Goal: Task Accomplishment & Management: Manage account settings

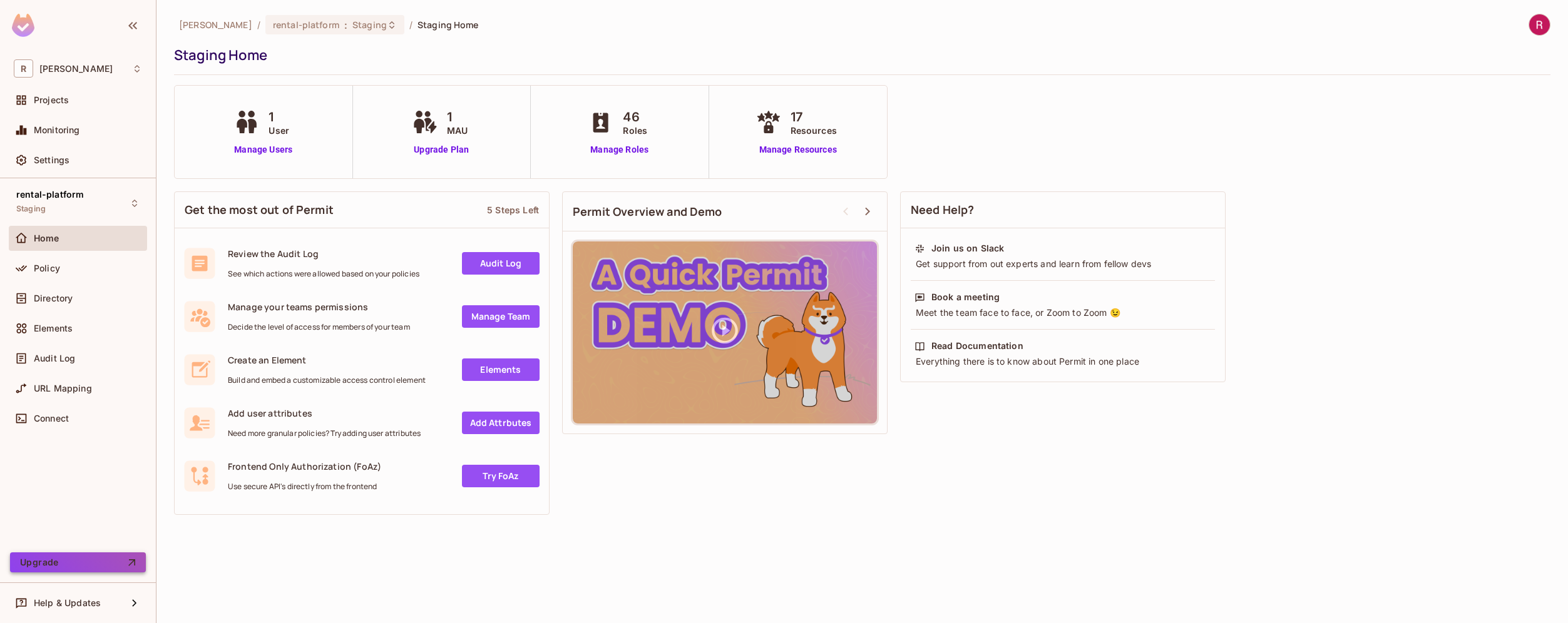
click at [113, 561] on button "Upgrade" at bounding box center [78, 563] width 136 height 20
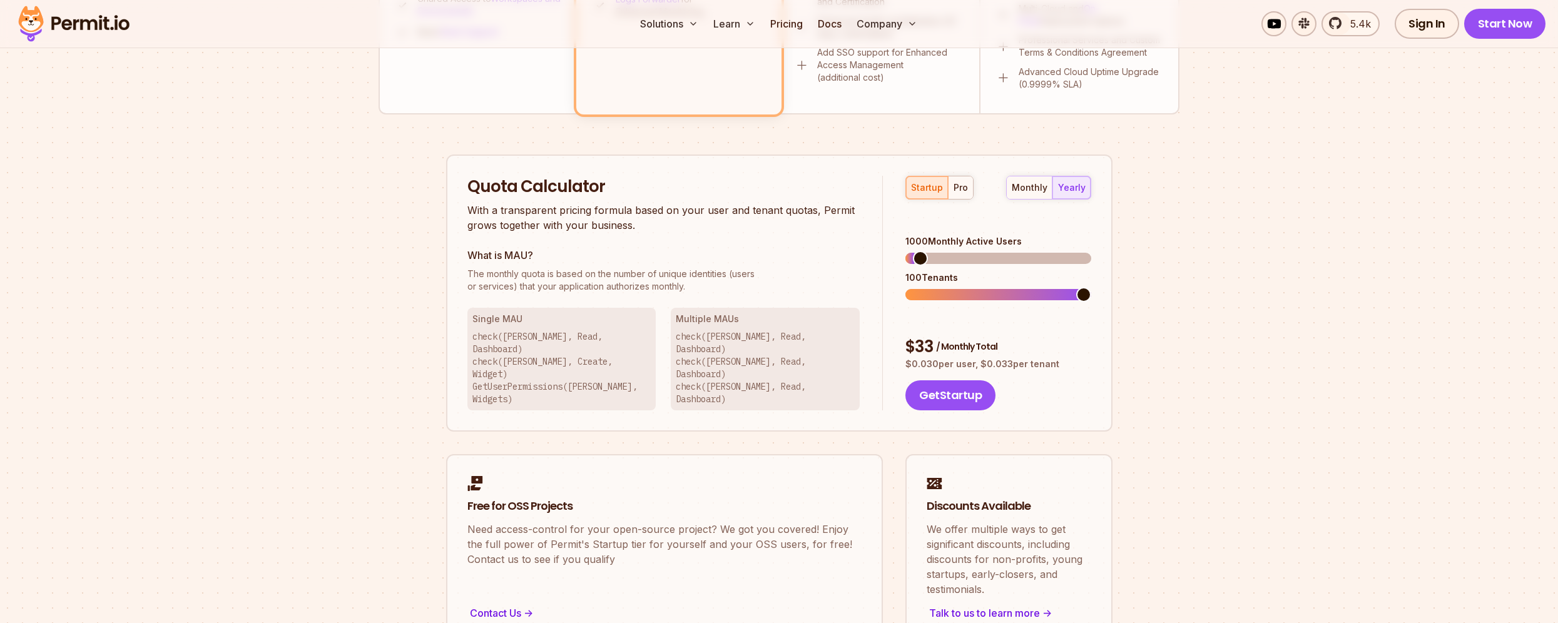
scroll to position [694, 0]
click at [906, 250] on span at bounding box center [913, 257] width 15 height 15
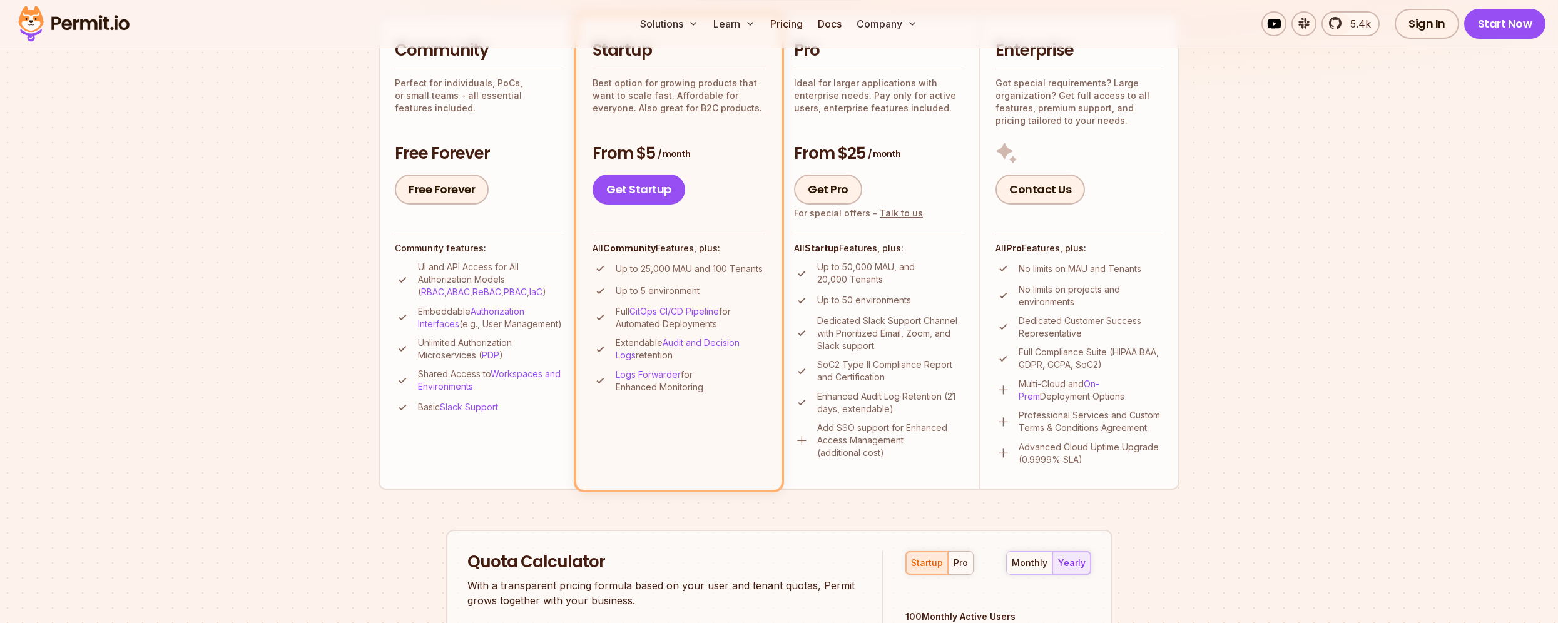
scroll to position [317, 0]
drag, startPoint x: 595, startPoint y: 156, endPoint x: 697, endPoint y: 153, distance: 102.1
click at [697, 153] on h3 "From $5 / month" at bounding box center [679, 154] width 173 height 23
click at [614, 163] on h3 "From $5 / month" at bounding box center [679, 154] width 173 height 23
drag, startPoint x: 592, startPoint y: 153, endPoint x: 690, endPoint y: 156, distance: 98.3
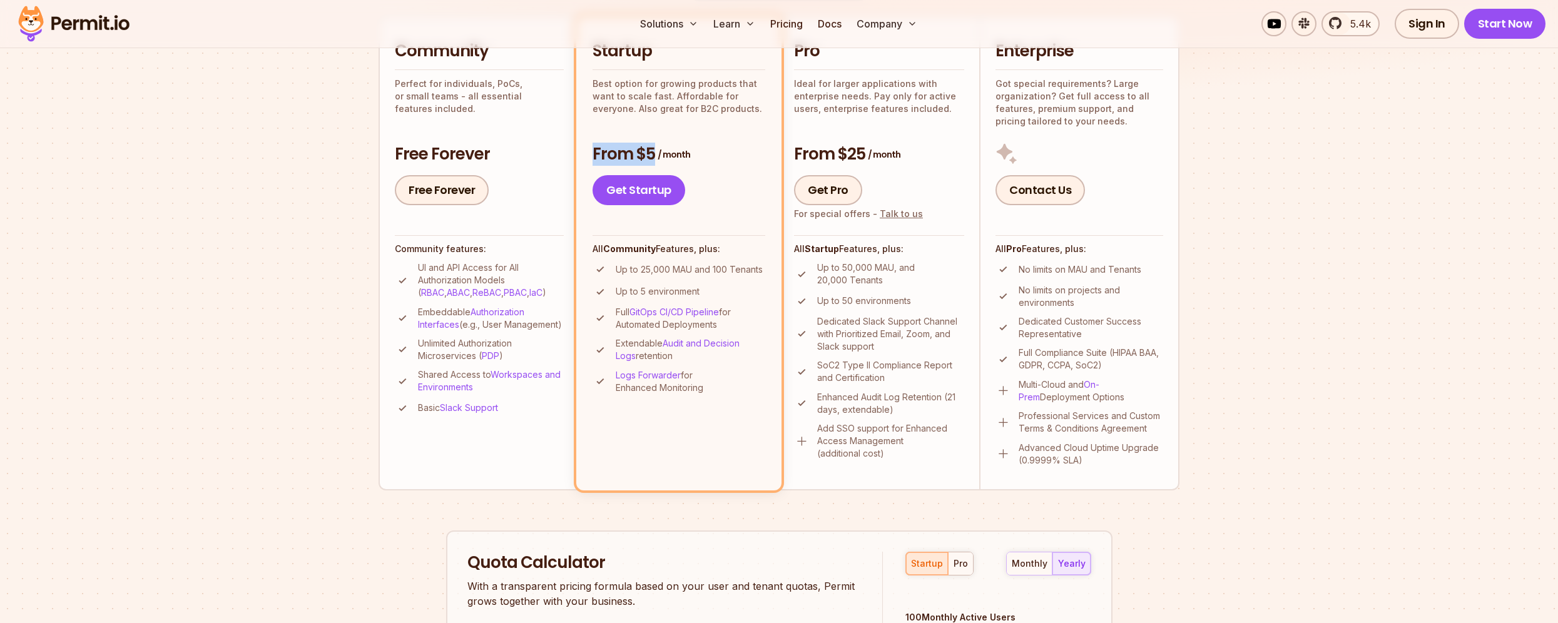
click at [690, 156] on h3 "From $5 / month" at bounding box center [679, 154] width 173 height 23
drag, startPoint x: 690, startPoint y: 156, endPoint x: 595, endPoint y: 153, distance: 95.2
click at [595, 153] on h3 "From $5 / month" at bounding box center [679, 154] width 173 height 23
copy h3 "From $5 / month"
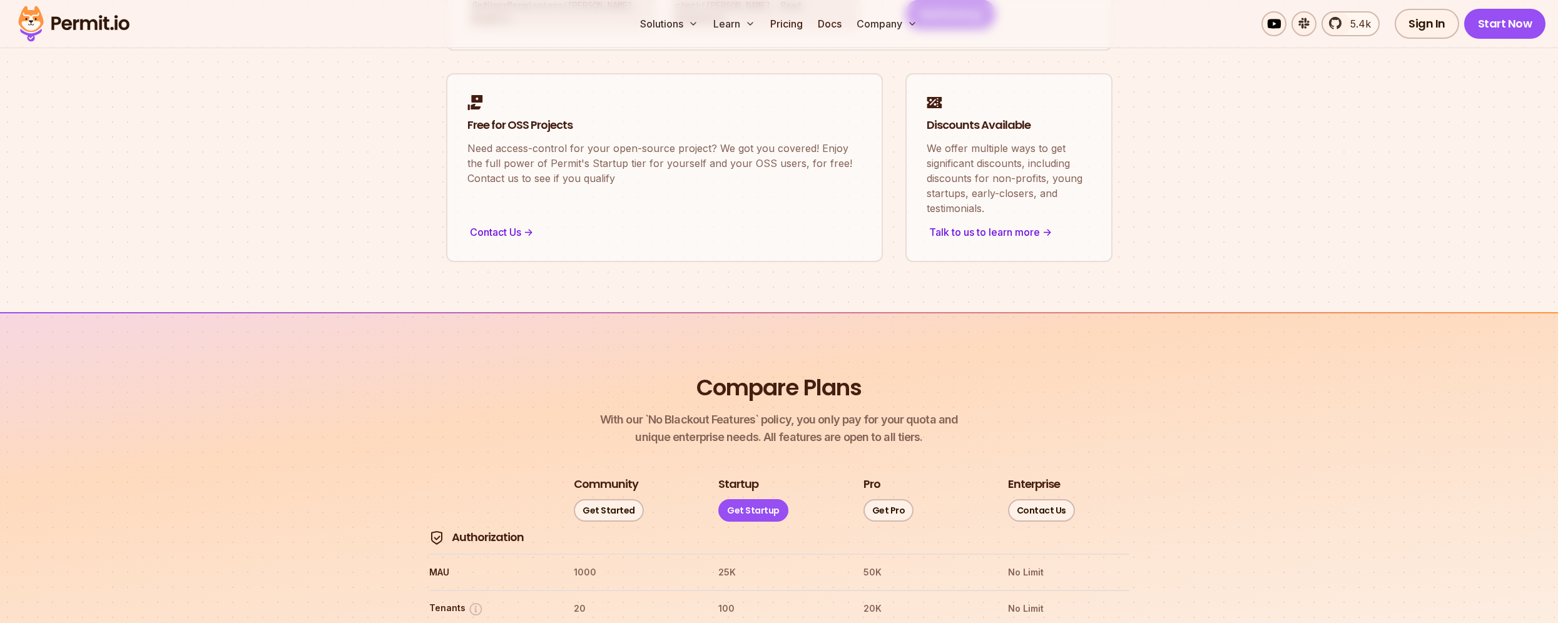
scroll to position [1012, 0]
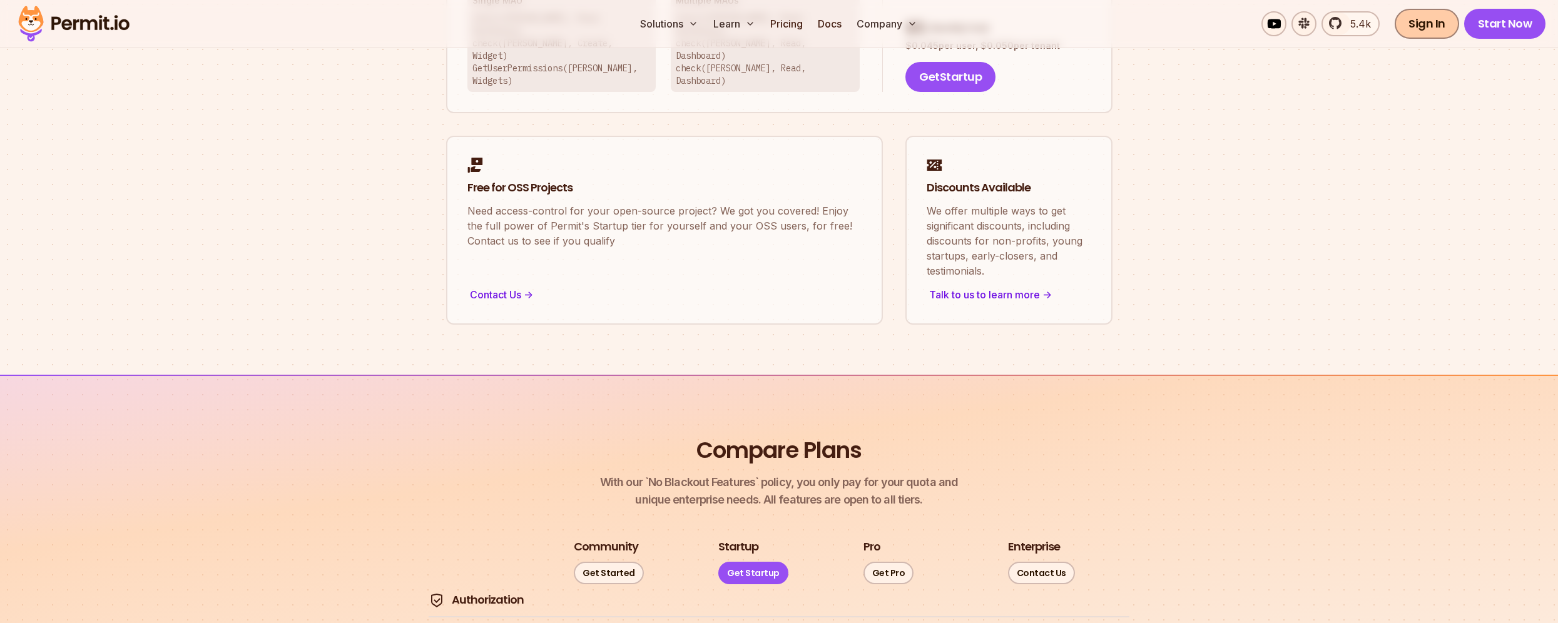
click at [1426, 28] on link "Sign In" at bounding box center [1427, 24] width 64 height 30
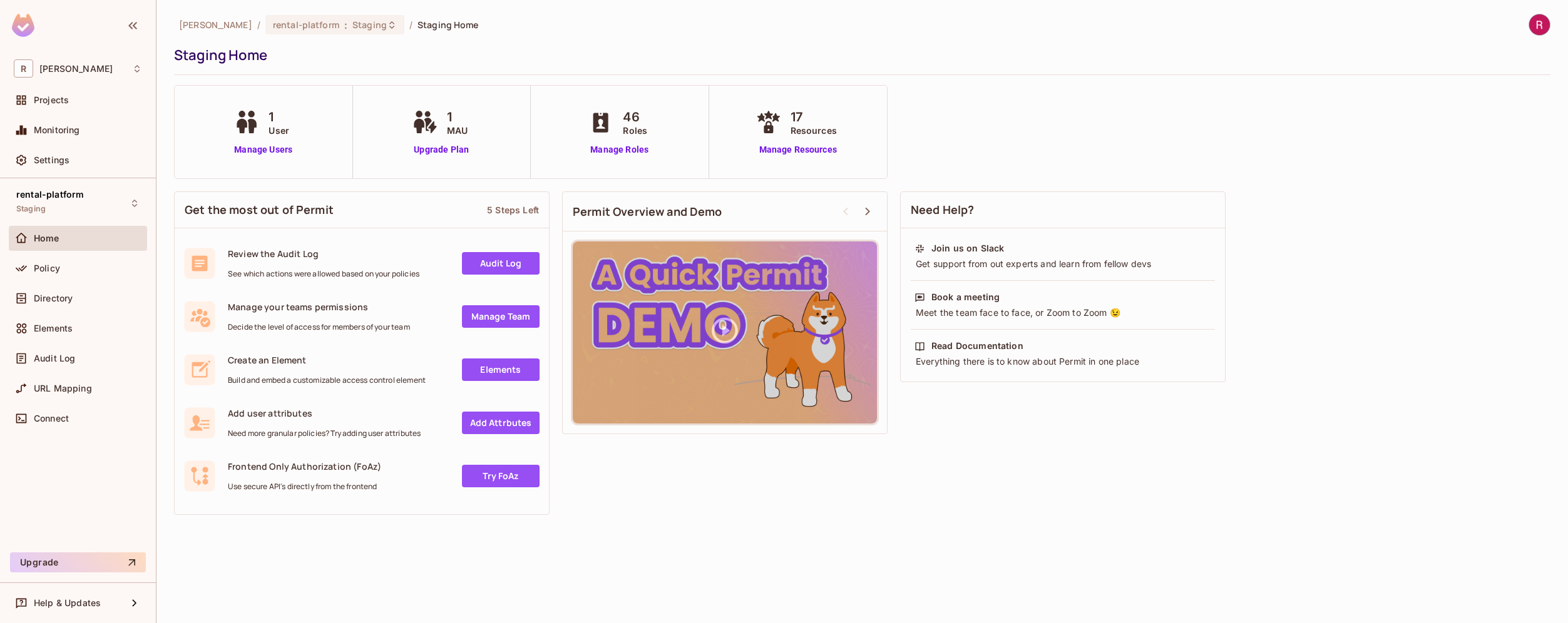
click at [79, 509] on div "rental-platform Staging Home Policy Directory Elements Audit Log URL Mapping Co…" at bounding box center [78, 362] width 156 height 369
click at [96, 159] on div "Settings" at bounding box center [88, 160] width 108 height 10
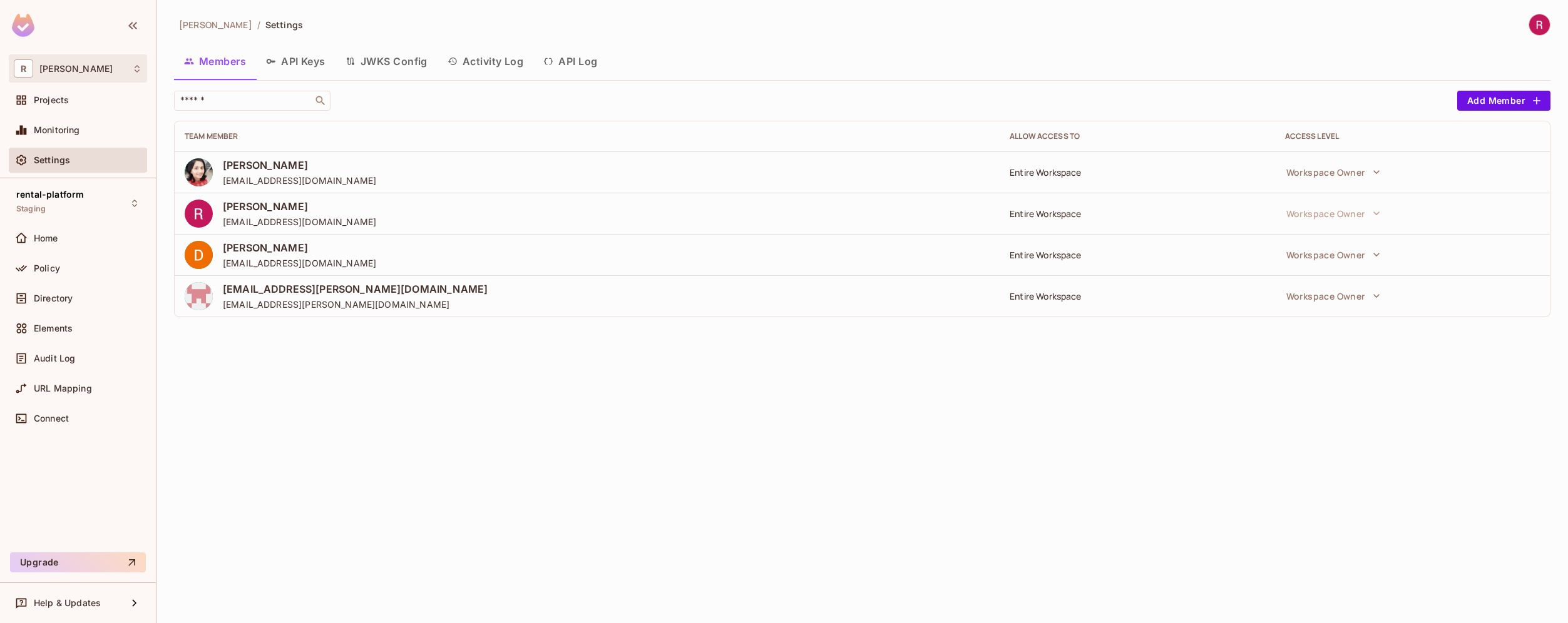
click at [68, 72] on span "roy-poc" at bounding box center [75, 69] width 73 height 10
click at [51, 104] on span "[PERSON_NAME]" at bounding box center [71, 106] width 88 height 12
click at [69, 133] on span "Monitoring" at bounding box center [57, 130] width 46 height 10
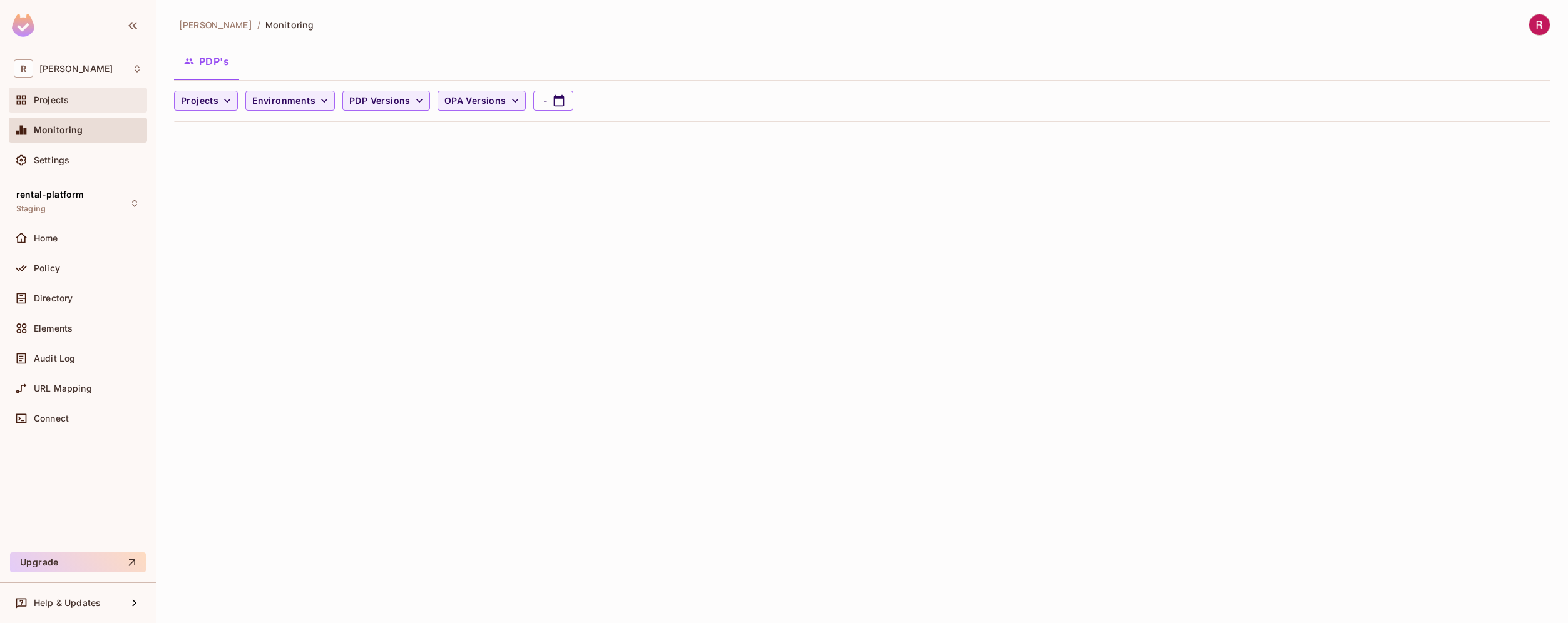
click at [53, 102] on span "Projects" at bounding box center [51, 100] width 35 height 10
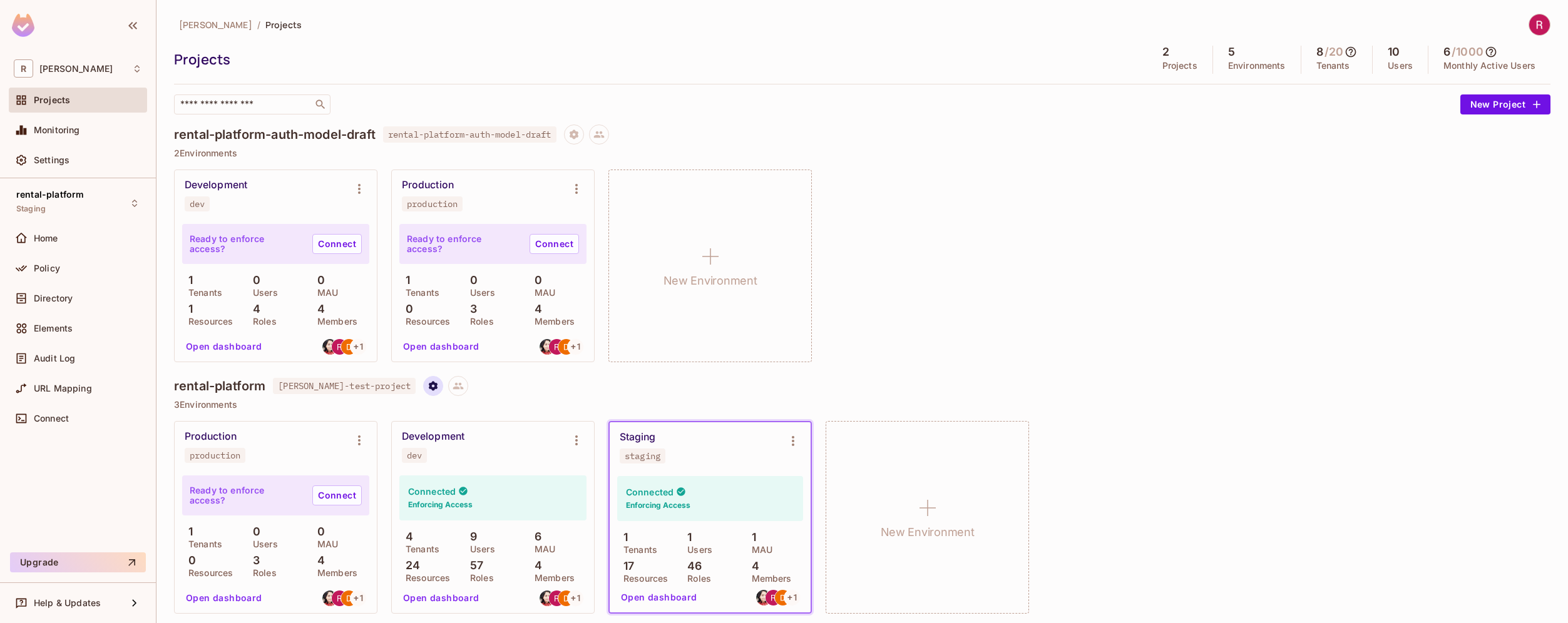
click at [427, 389] on icon "Project settings" at bounding box center [432, 385] width 11 height 11
click at [828, 138] on div at bounding box center [784, 311] width 1568 height 623
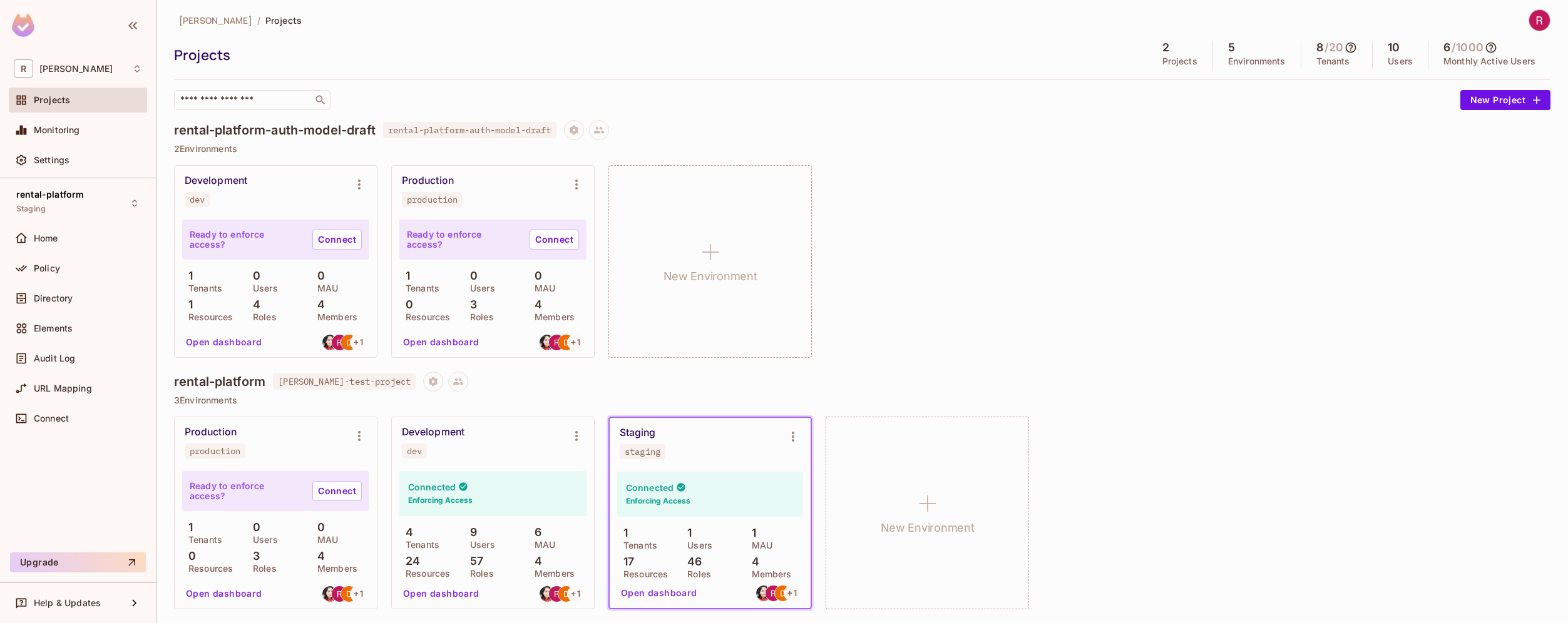
click at [1531, 13] on img at bounding box center [1539, 20] width 21 height 21
click at [1195, 133] on div at bounding box center [784, 311] width 1568 height 623
click at [55, 165] on div "Settings" at bounding box center [78, 160] width 128 height 15
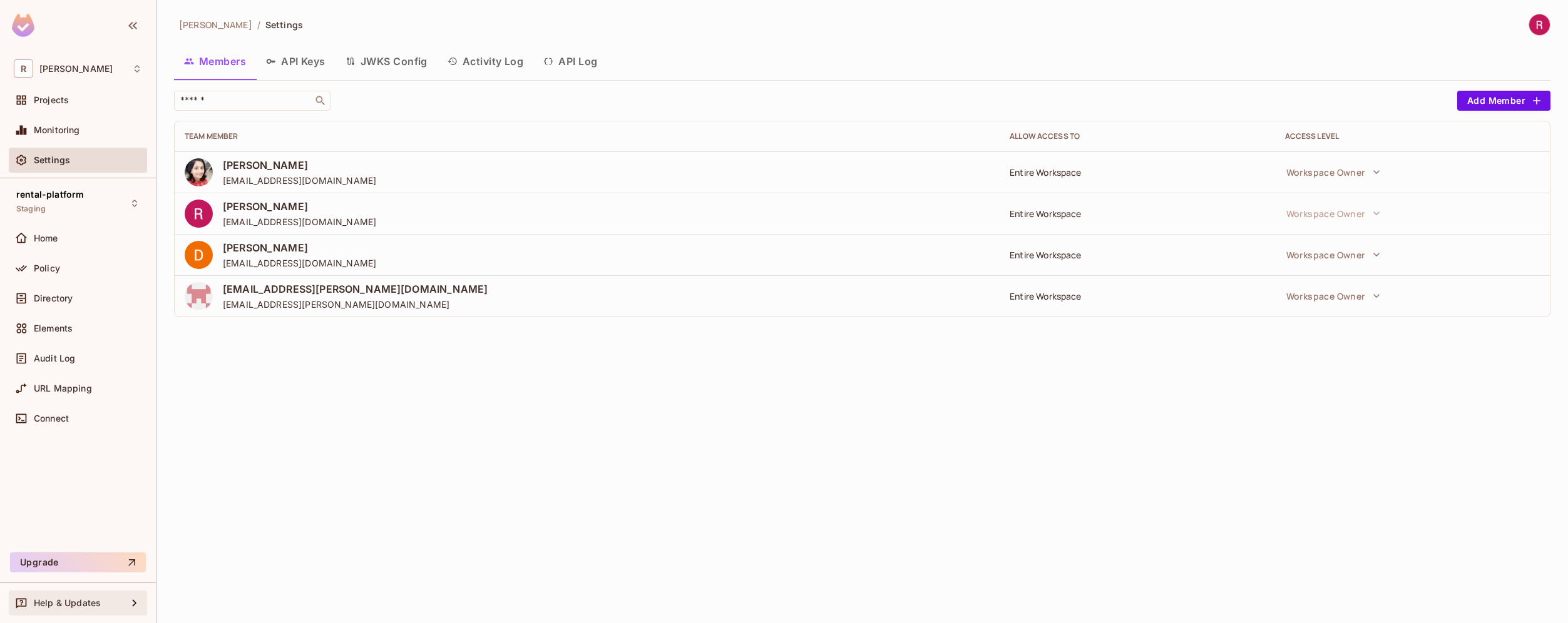
click at [123, 600] on div "Help & Updates" at bounding box center [80, 603] width 93 height 10
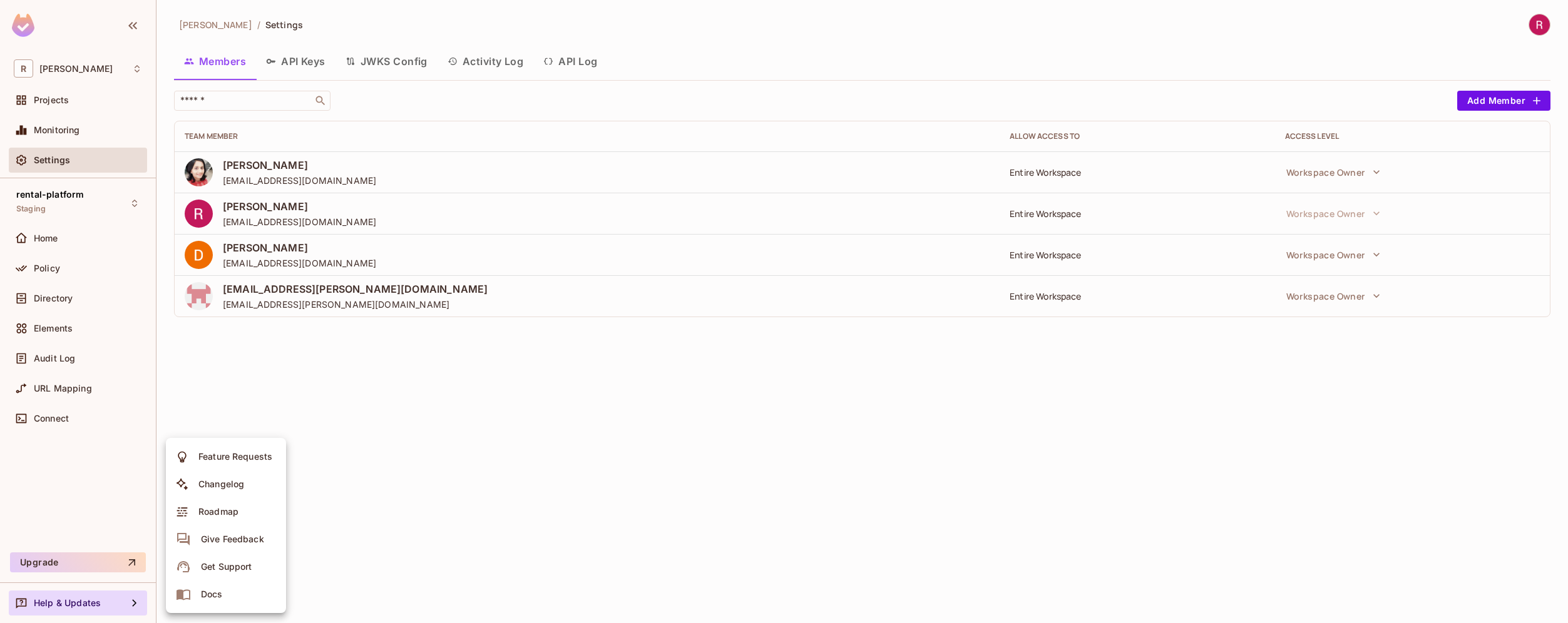
click at [94, 485] on div at bounding box center [784, 311] width 1568 height 623
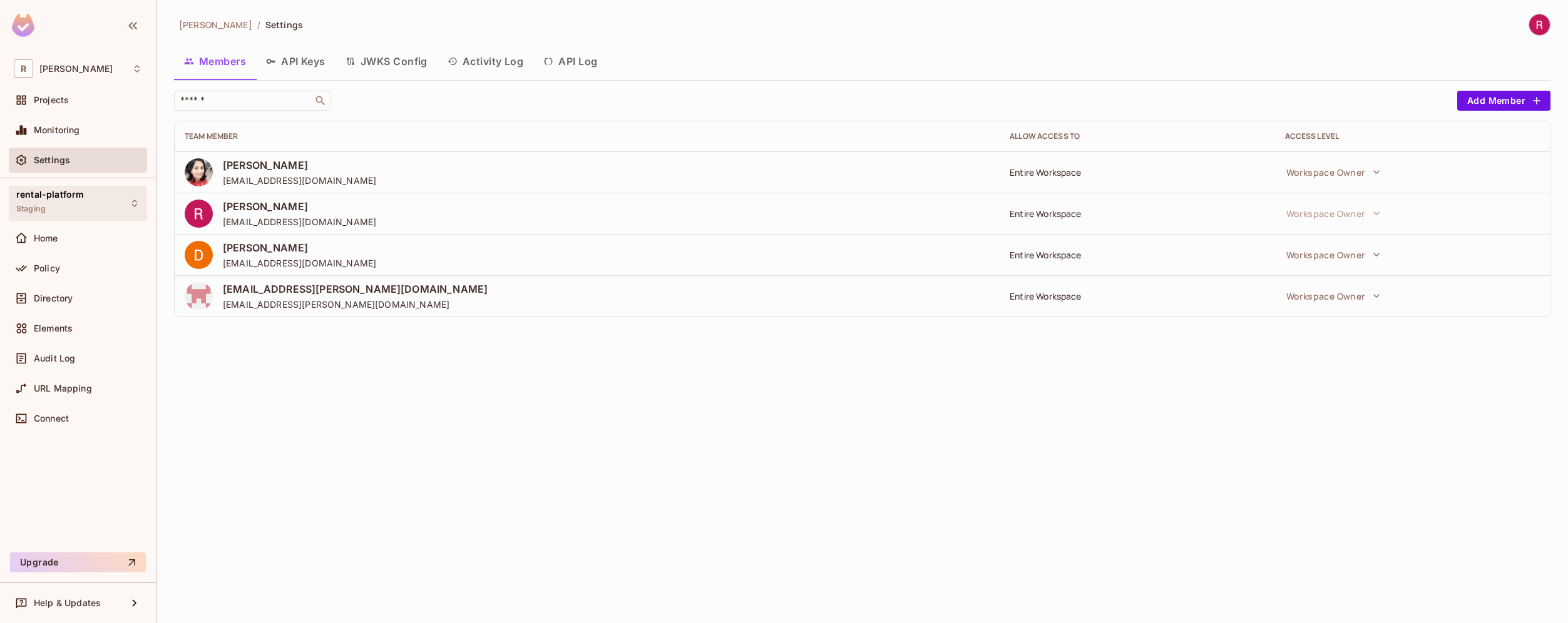
click at [74, 191] on span "rental-platform" at bounding box center [50, 195] width 68 height 10
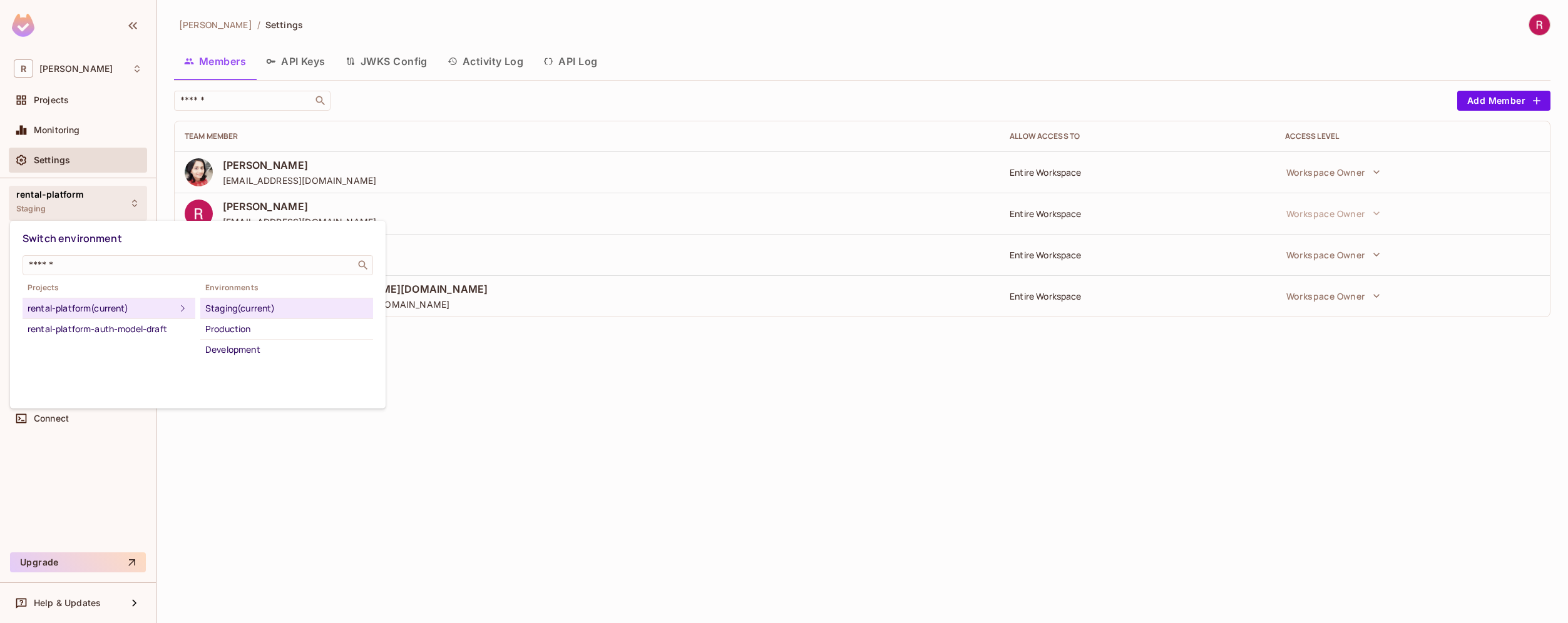
click at [74, 191] on div at bounding box center [784, 311] width 1568 height 623
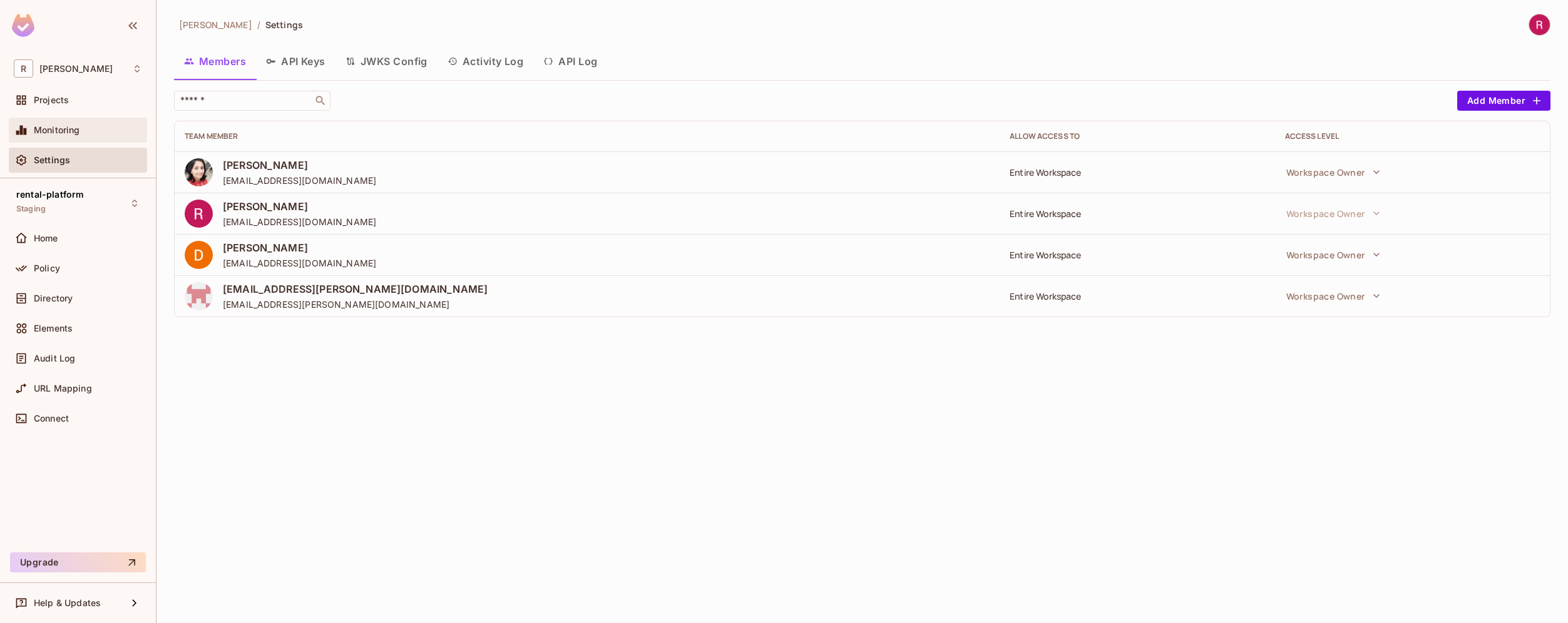
click at [79, 136] on div "Monitoring" at bounding box center [78, 130] width 128 height 15
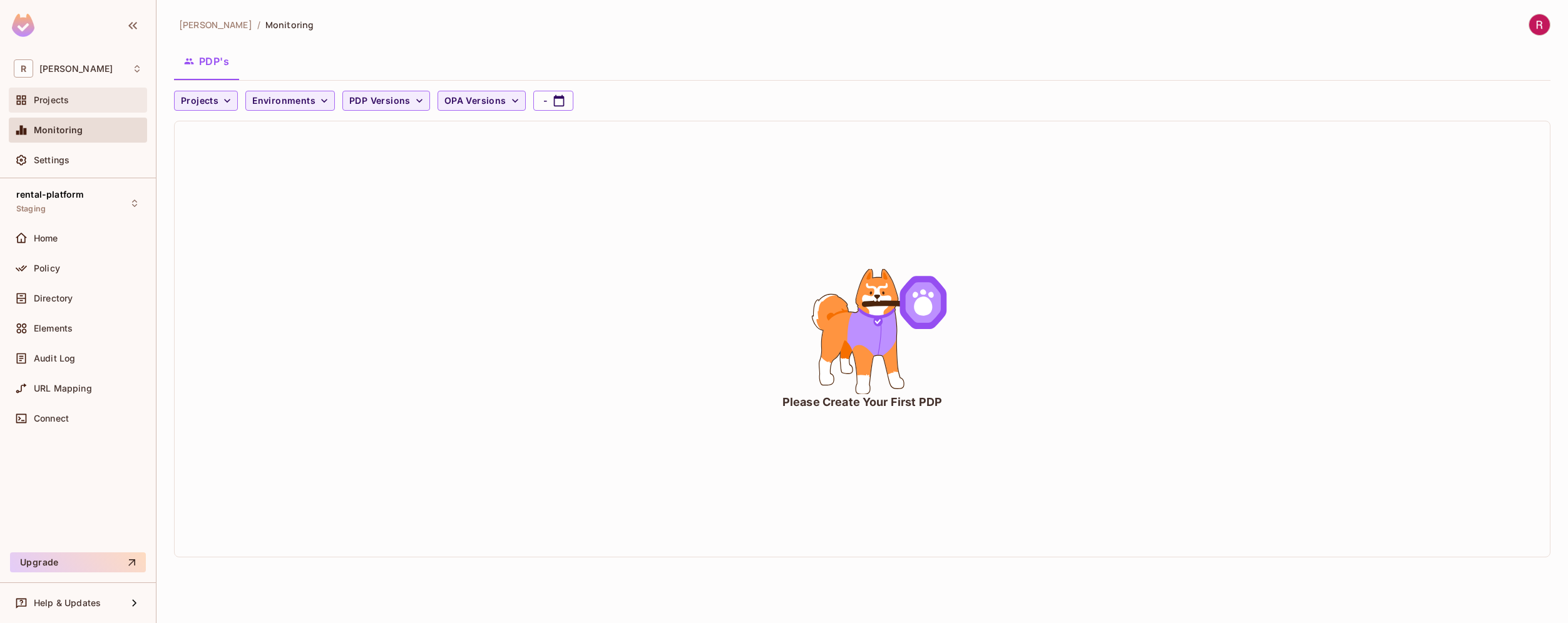
click at [70, 108] on div "Projects" at bounding box center [78, 100] width 138 height 25
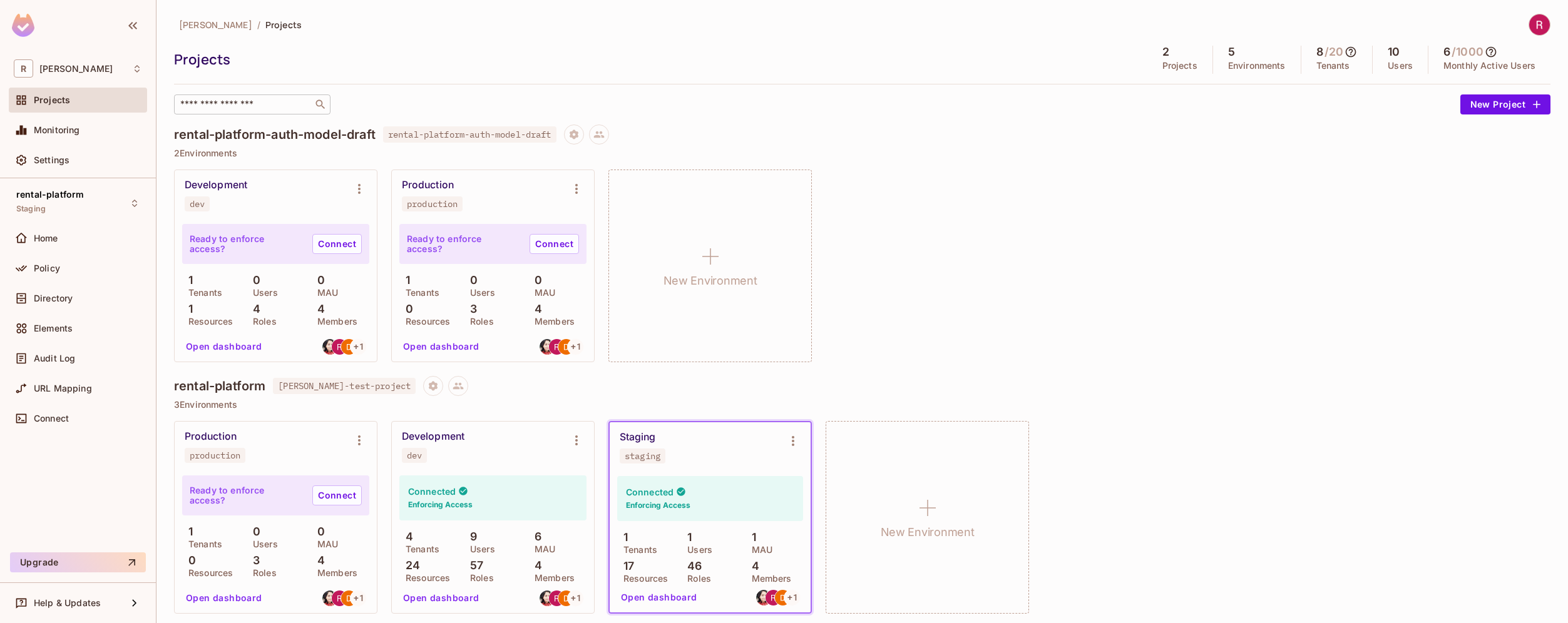
click at [227, 95] on div "​" at bounding box center [252, 104] width 156 height 20
click at [63, 75] on div "R roy-poc" at bounding box center [78, 68] width 128 height 18
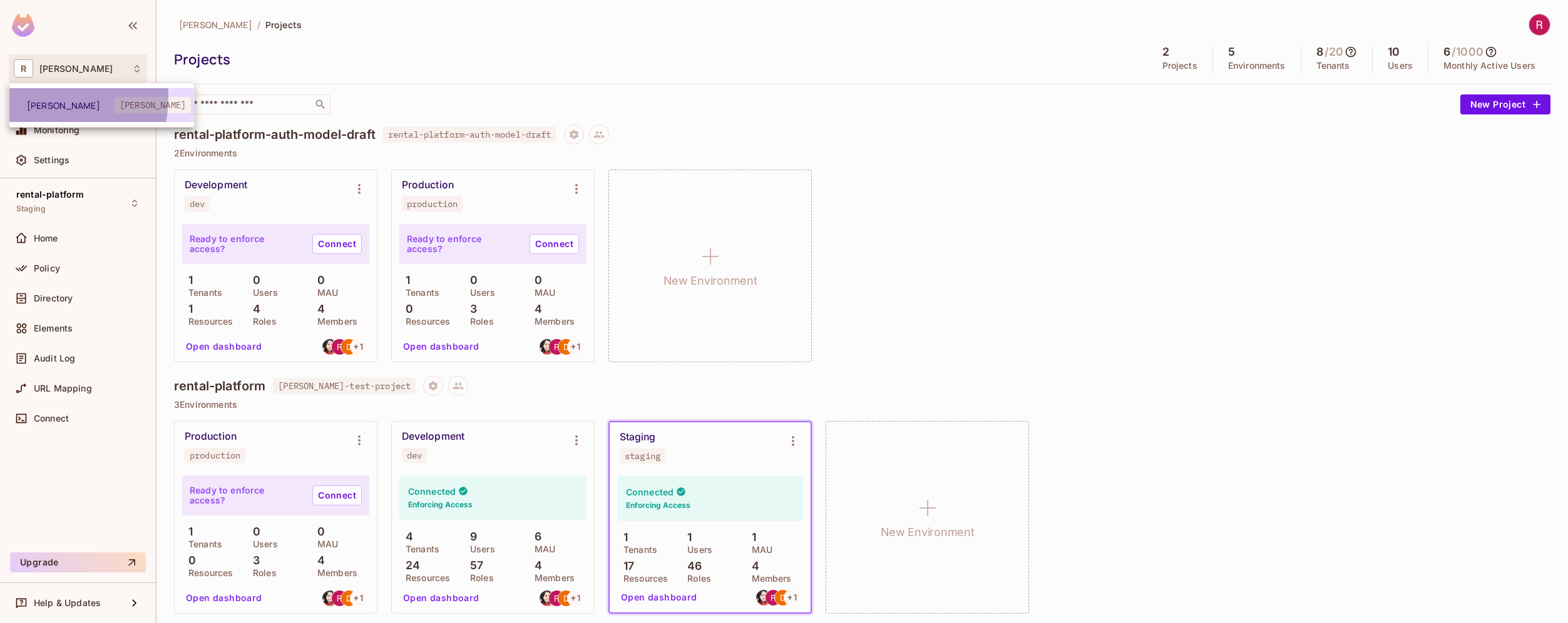
click at [39, 98] on li "roy-poc roy-poc" at bounding box center [101, 105] width 185 height 34
click at [18, 67] on span "R" at bounding box center [23, 68] width 19 height 18
click at [817, 103] on div at bounding box center [784, 311] width 1568 height 623
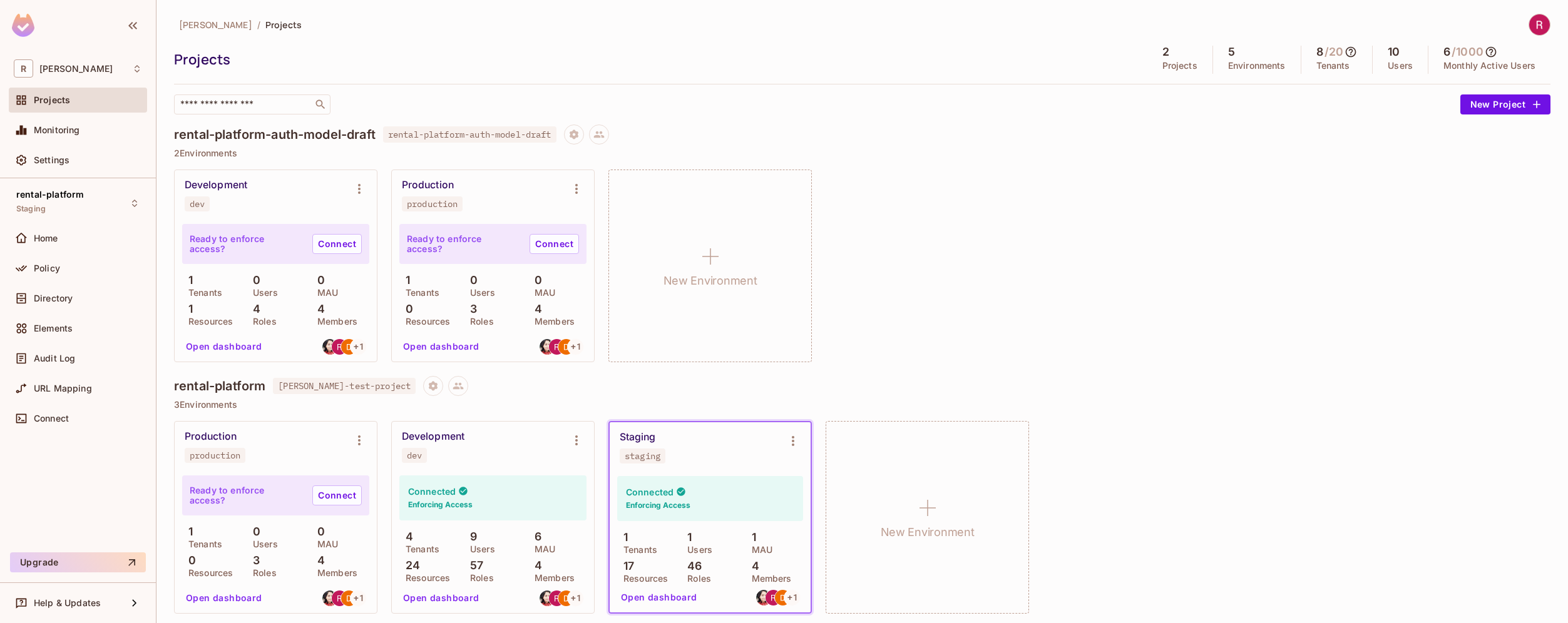
click at [1173, 61] on p "Projects" at bounding box center [1179, 66] width 35 height 10
click at [1235, 61] on p "Environments" at bounding box center [1257, 66] width 58 height 10
click at [1324, 52] on h5 "/ 20" at bounding box center [1333, 52] width 19 height 13
click at [1390, 58] on div "10 Users" at bounding box center [1400, 60] width 56 height 28
click at [1476, 52] on h5 "/ 1000" at bounding box center [1467, 52] width 32 height 13
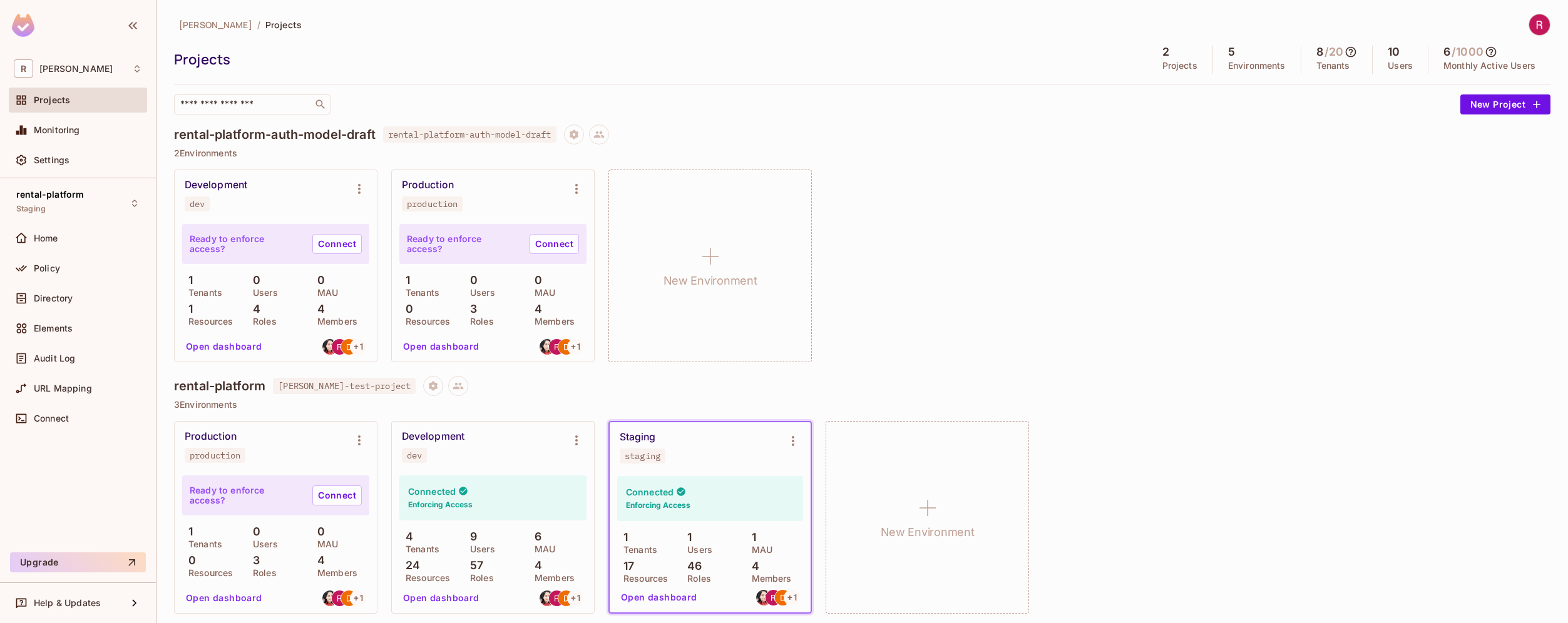
click at [1523, 34] on div at bounding box center [1533, 25] width 33 height 22
click at [1529, 23] on img at bounding box center [1539, 24] width 21 height 21
click at [1271, 250] on div at bounding box center [784, 311] width 1568 height 623
click at [58, 476] on div "rental-platform Staging Home Policy Directory Elements Audit Log URL Mapping Co…" at bounding box center [78, 362] width 156 height 369
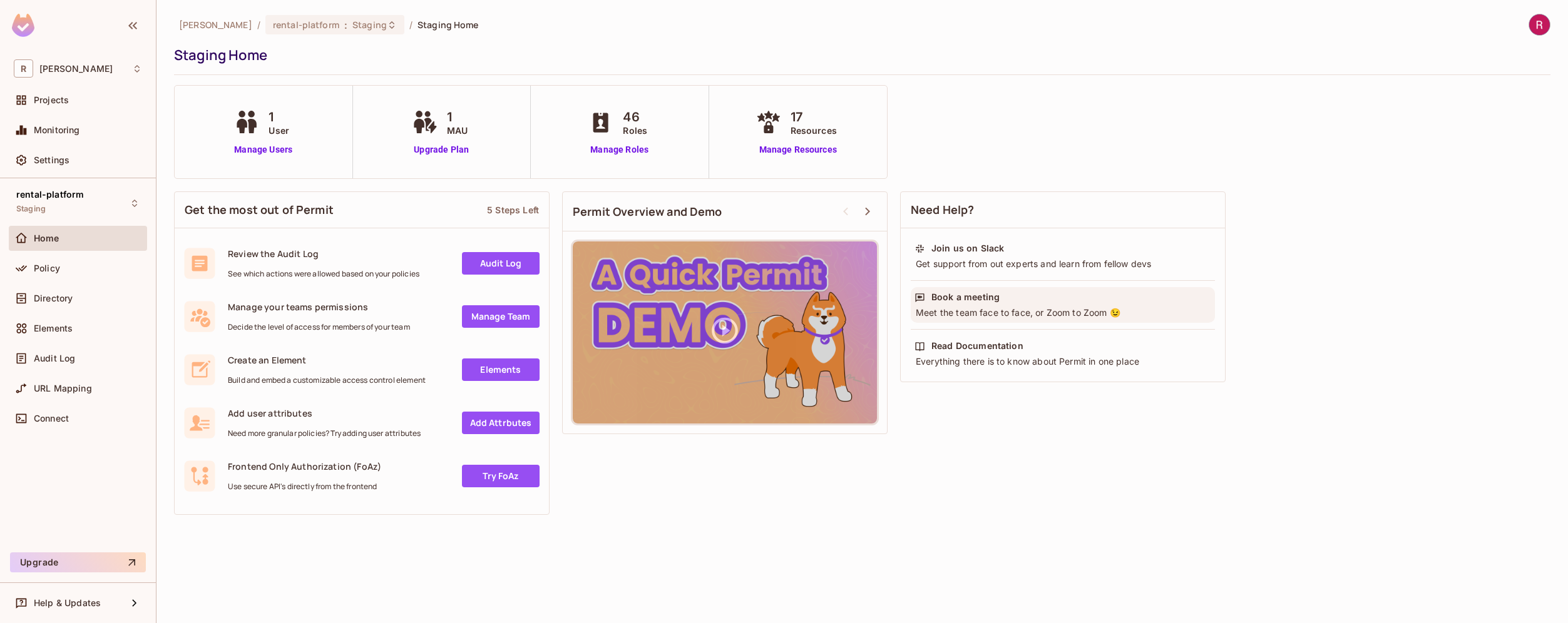
click at [1051, 313] on div "Meet the team face to face, or Zoom to Zoom 😉" at bounding box center [1062, 313] width 297 height 13
click at [77, 96] on div "Projects" at bounding box center [88, 100] width 108 height 10
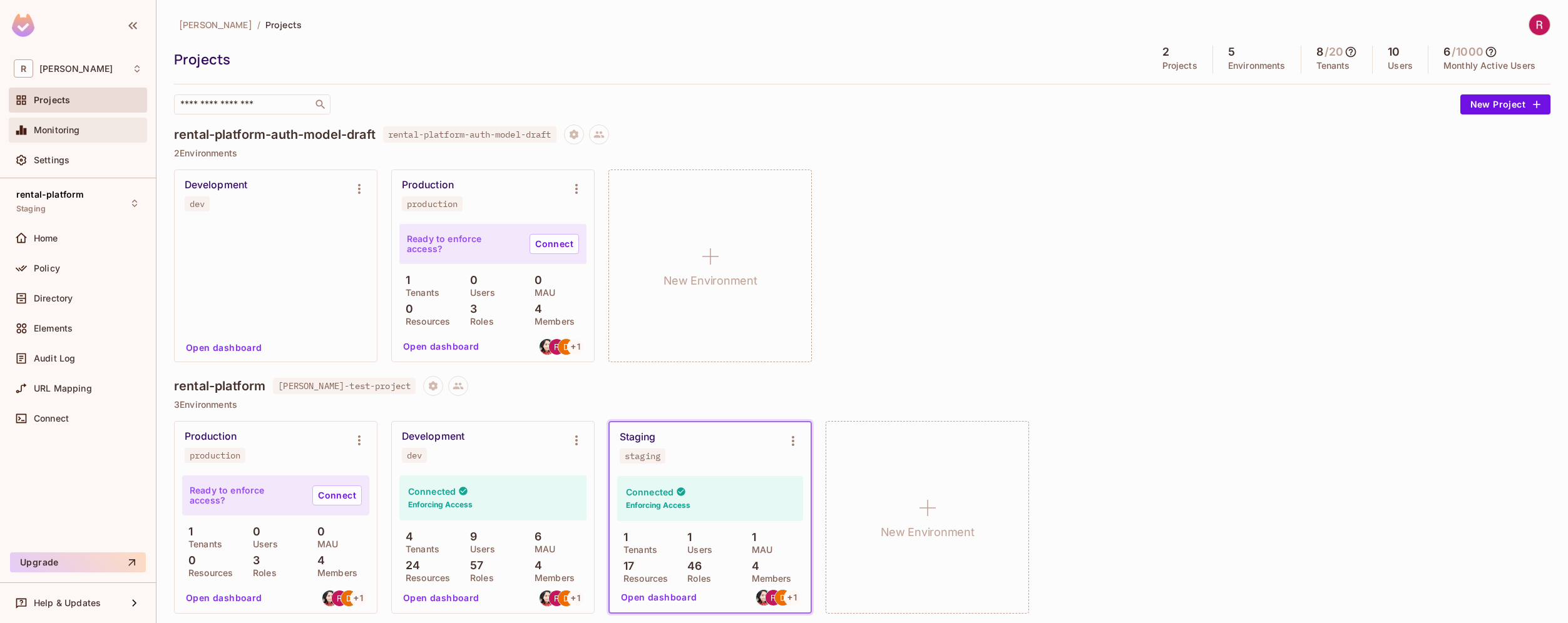
click at [79, 128] on span "Monitoring" at bounding box center [57, 130] width 46 height 10
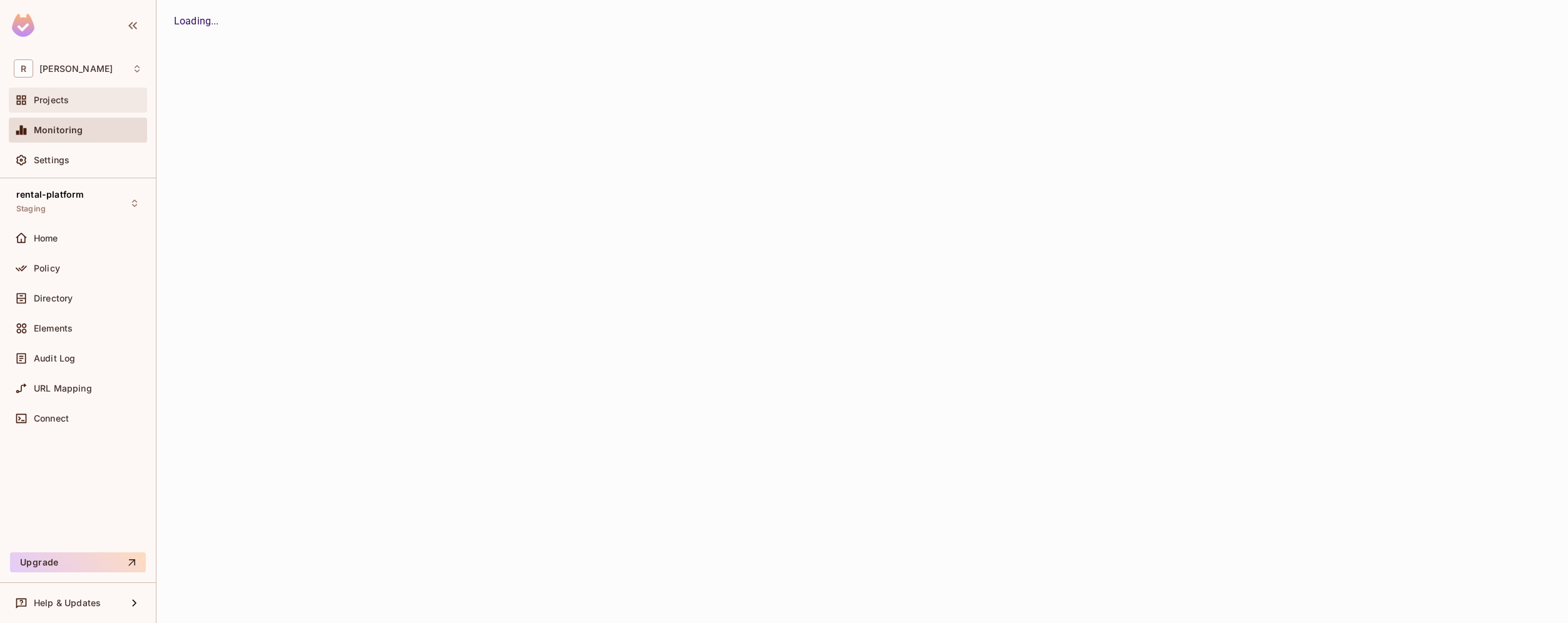
click at [66, 103] on span "Projects" at bounding box center [51, 100] width 35 height 10
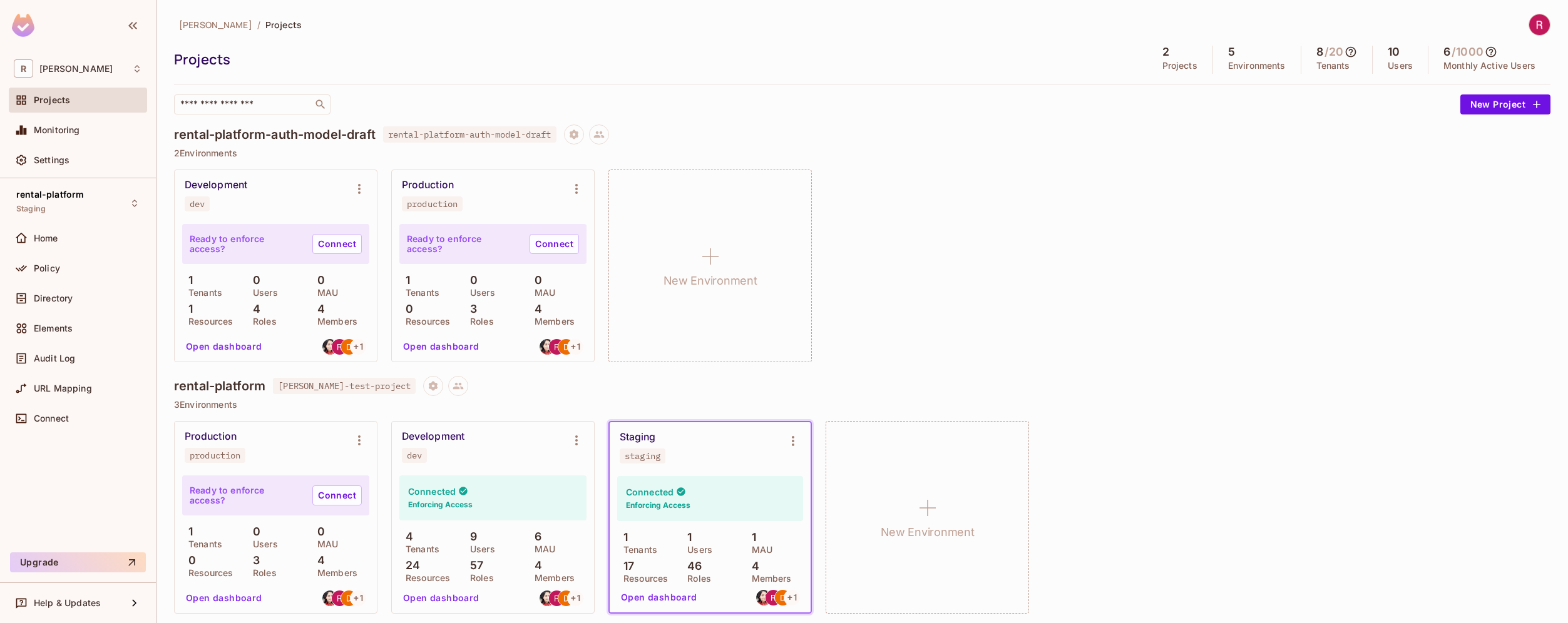
click at [20, 23] on img at bounding box center [23, 25] width 23 height 23
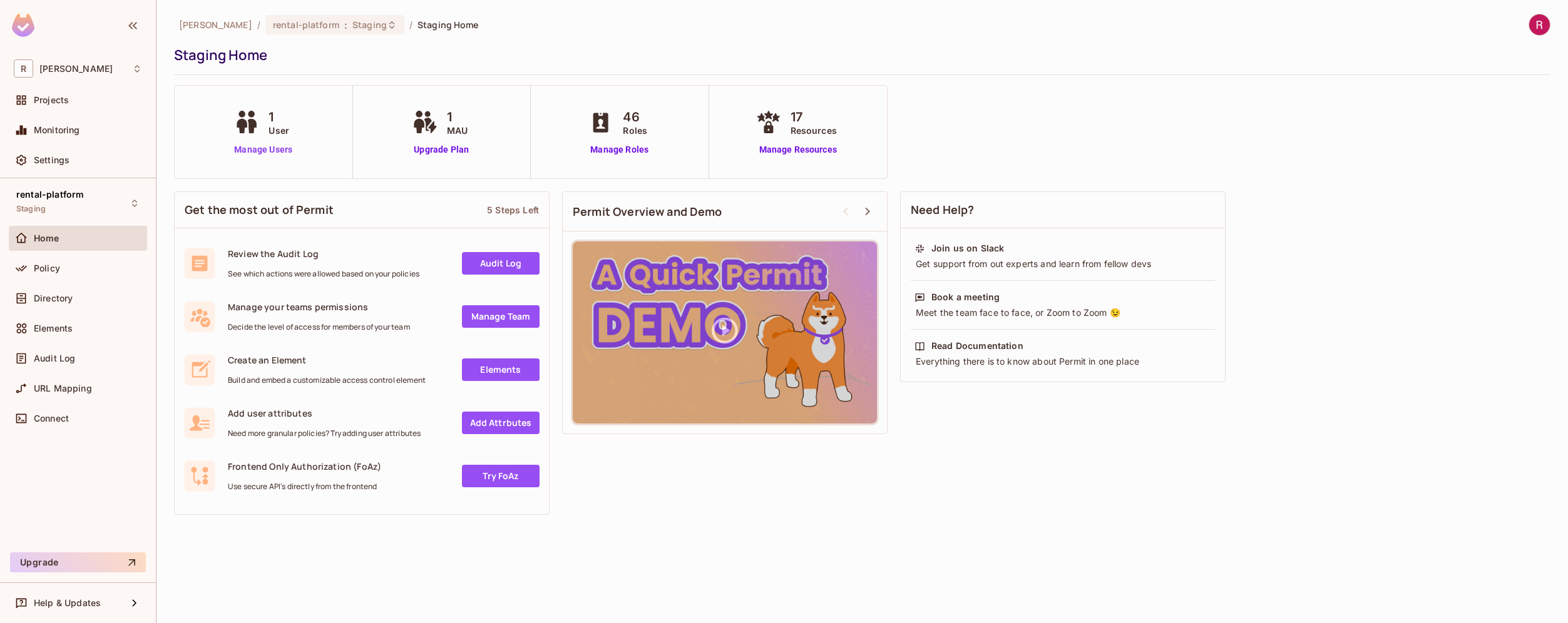
click at [280, 151] on link "Manage Users" at bounding box center [263, 149] width 64 height 13
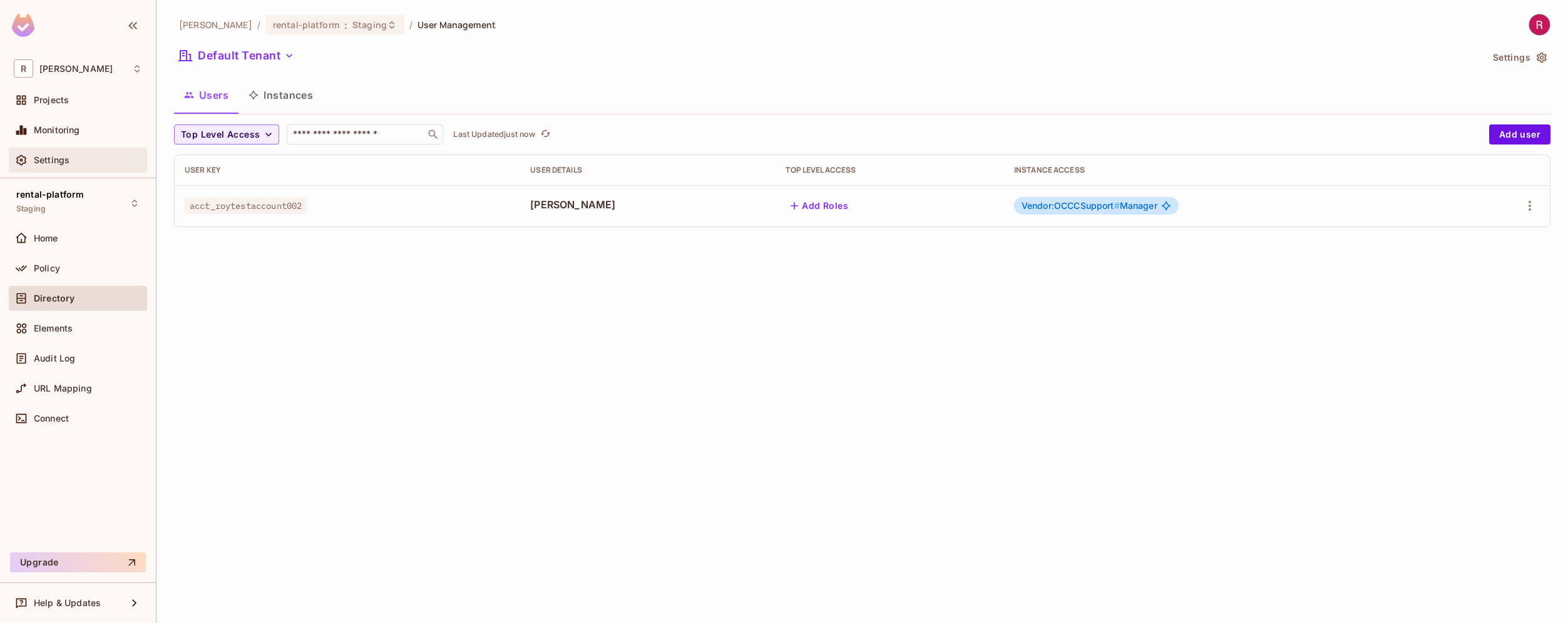
click at [49, 168] on div "Settings" at bounding box center [78, 160] width 138 height 25
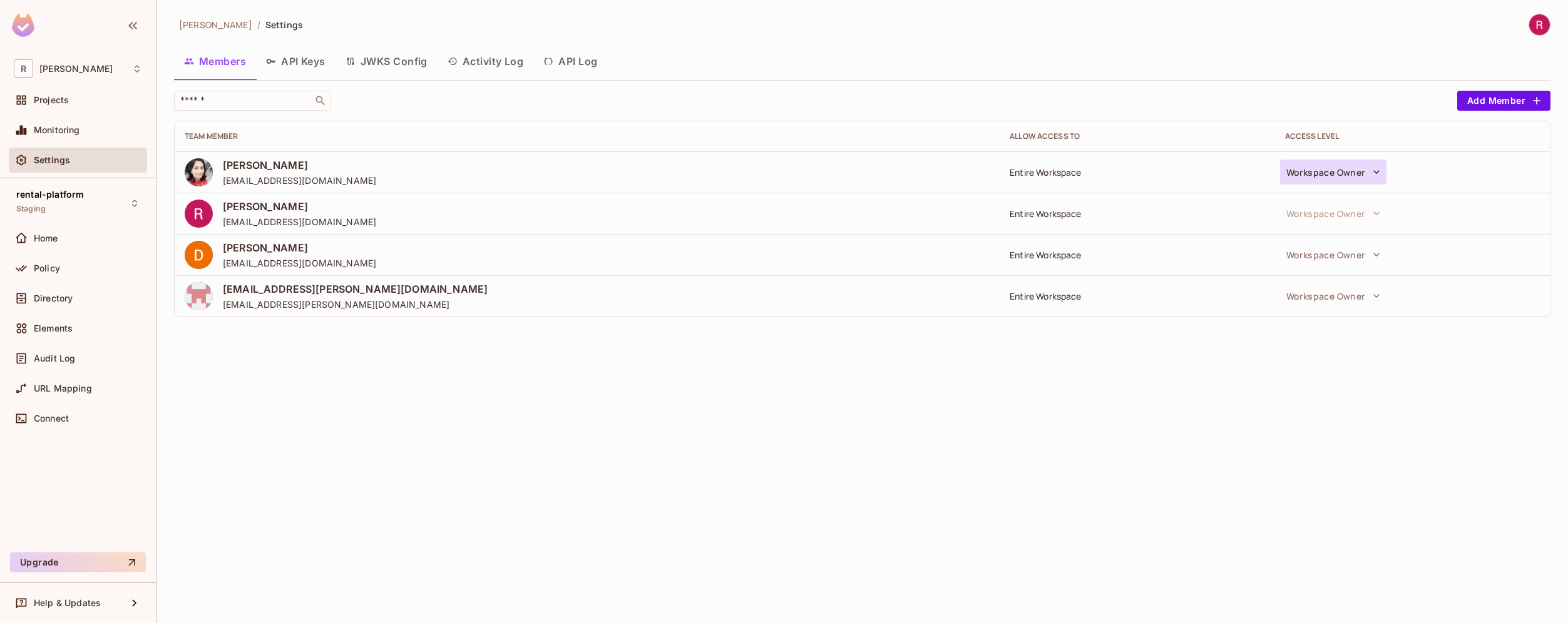
click at [1374, 171] on icon "button" at bounding box center [1376, 172] width 6 height 4
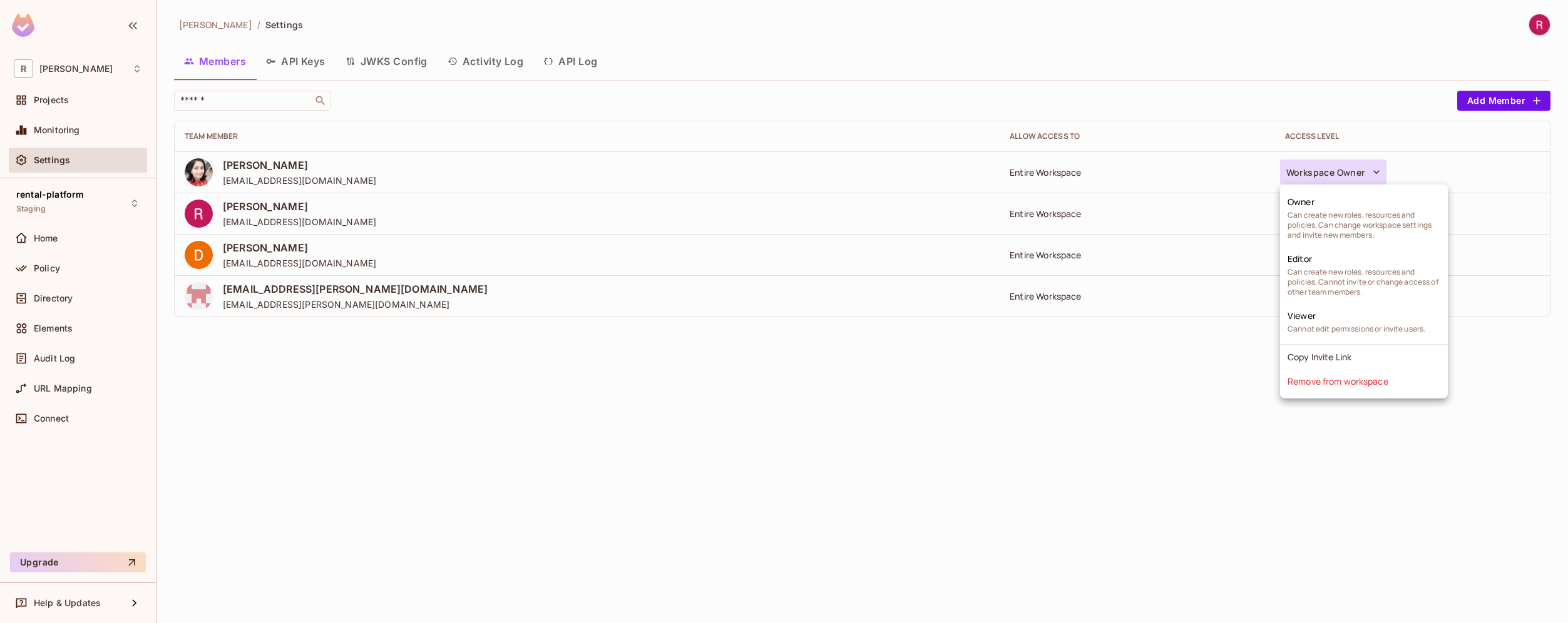
click at [1138, 359] on div at bounding box center [784, 311] width 1568 height 623
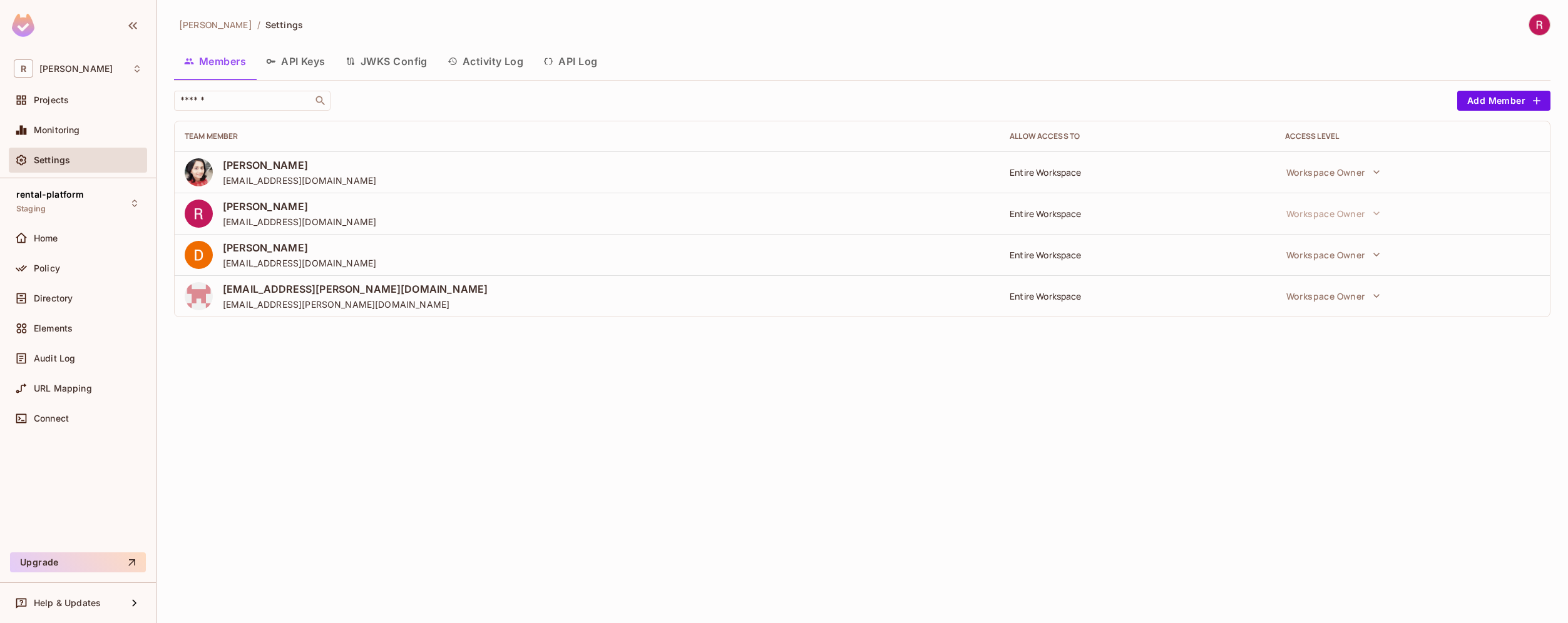
click at [406, 61] on button "JWKS Config" at bounding box center [386, 61] width 102 height 31
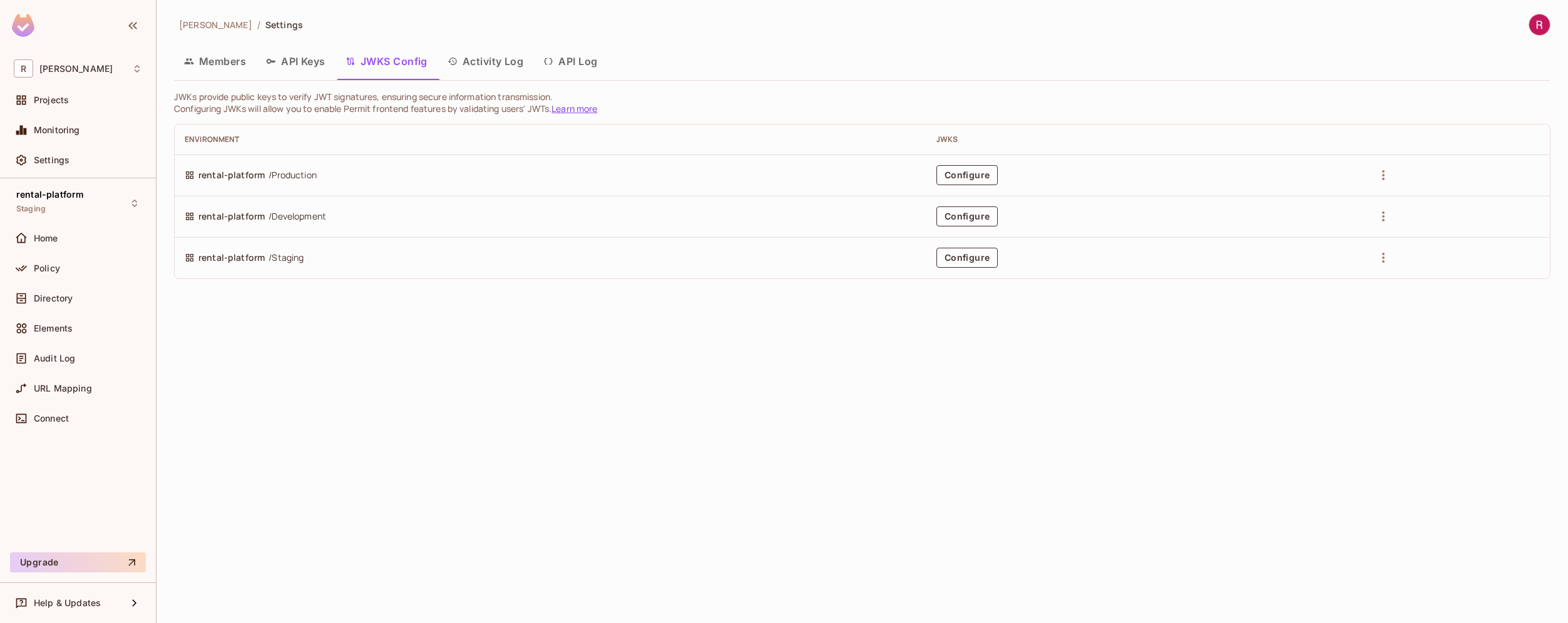
click at [310, 66] on button "API Keys" at bounding box center [295, 61] width 79 height 31
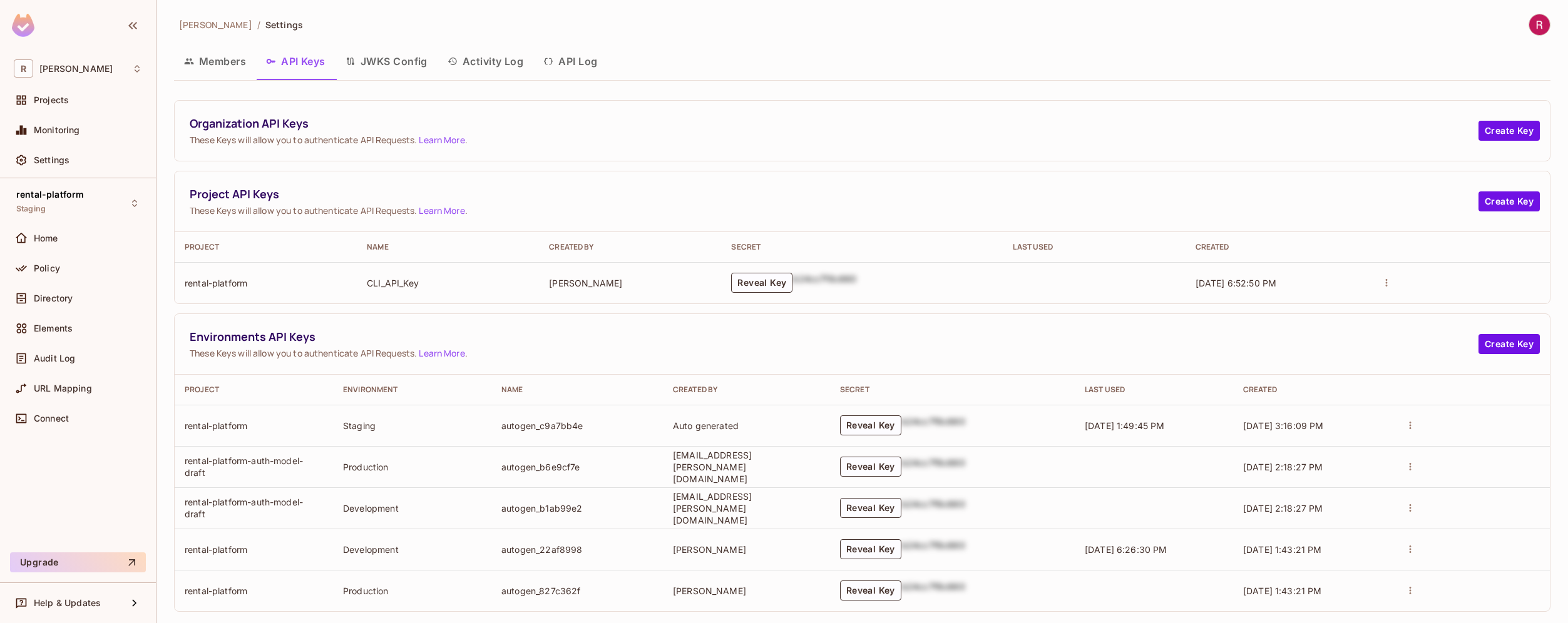
click at [229, 64] on button "Members" at bounding box center [215, 61] width 82 height 31
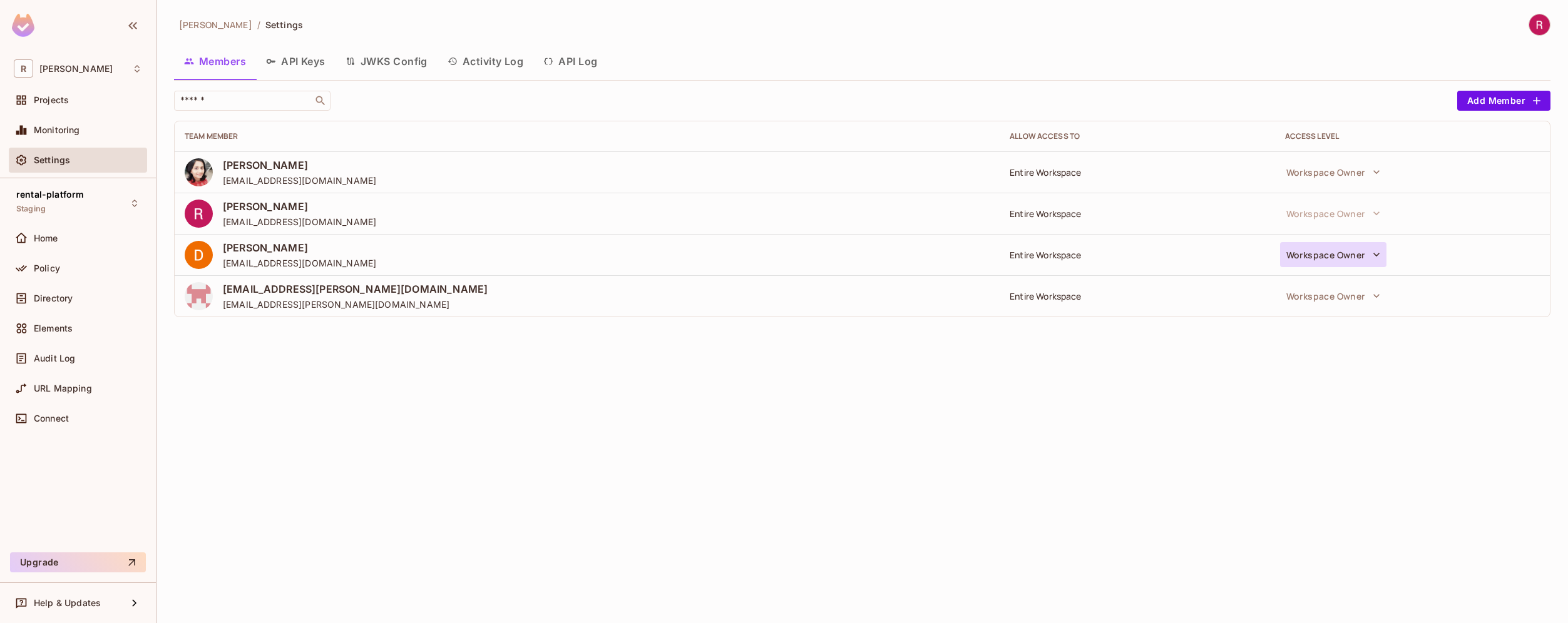
click at [1366, 257] on button "Workspace Owner" at bounding box center [1333, 254] width 106 height 25
click at [1003, 467] on div at bounding box center [784, 311] width 1568 height 623
click at [684, 474] on div "[PERSON_NAME]-poc / Settings Members API Keys JWKS Config Activity Log API Log …" at bounding box center [861, 311] width 1411 height 623
click at [427, 409] on div "[PERSON_NAME]-poc / Settings Members API Keys JWKS Config Activity Log API Log …" at bounding box center [861, 311] width 1411 height 623
